Goal: Transaction & Acquisition: Download file/media

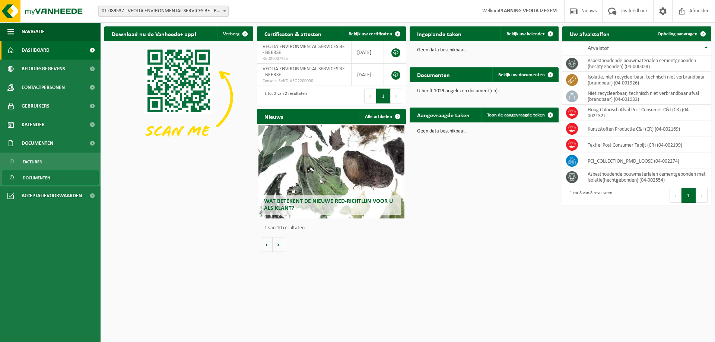
click at [35, 177] on span "Documenten" at bounding box center [37, 178] width 28 height 14
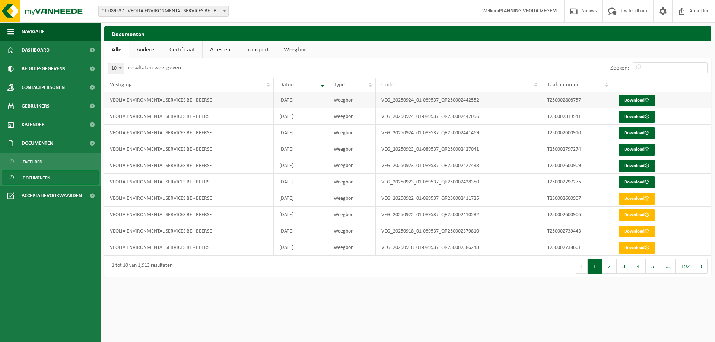
click at [633, 94] on td "Download" at bounding box center [651, 100] width 76 height 16
click at [635, 99] on link "Download" at bounding box center [637, 101] width 37 height 12
click at [636, 120] on link "Download" at bounding box center [637, 117] width 37 height 12
click at [632, 130] on link "Download" at bounding box center [637, 133] width 37 height 12
